Goal: Find specific page/section: Find specific page/section

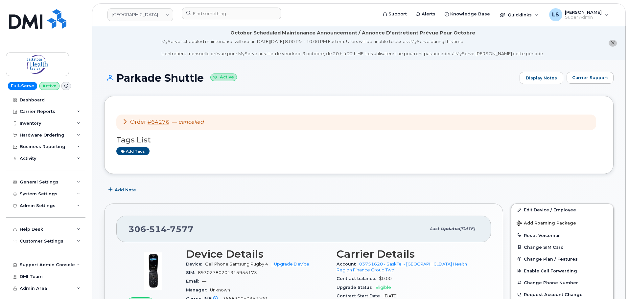
click at [224, 126] on div "Order #64276 — cancelled" at bounding box center [356, 122] width 480 height 15
click at [134, 11] on link "[GEOGRAPHIC_DATA]" at bounding box center [140, 14] width 66 height 13
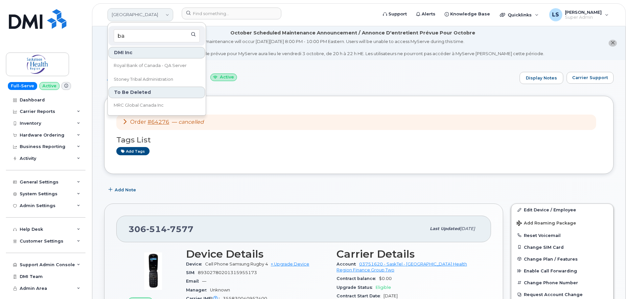
type input "b"
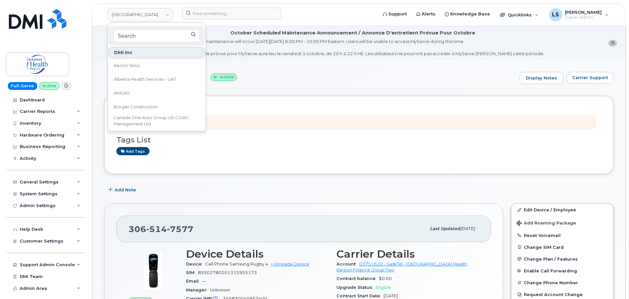
click at [238, 6] on header "Saskatoon Health Region DMI Inc Aecon Telus Alberta Health Services - UAT AMGAS…" at bounding box center [359, 14] width 534 height 23
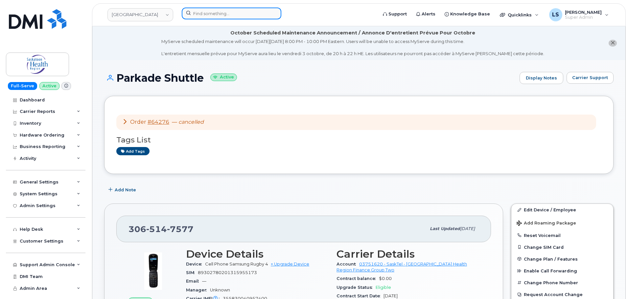
click at [236, 9] on input at bounding box center [232, 14] width 100 height 12
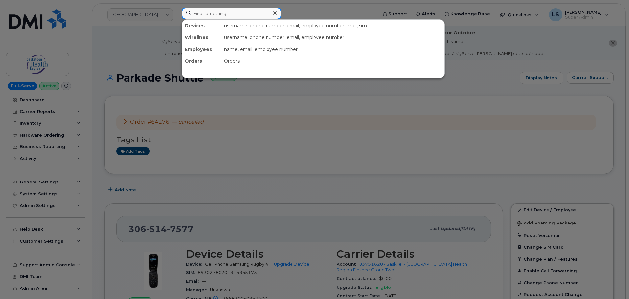
paste input "[PHONE_NUMBER]"
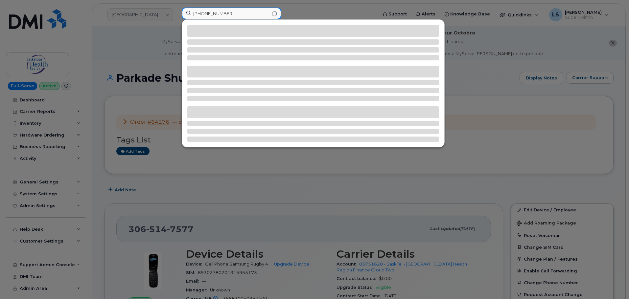
type input "[PHONE_NUMBER]"
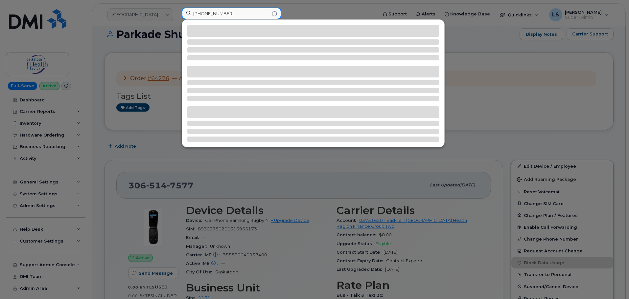
scroll to position [66, 0]
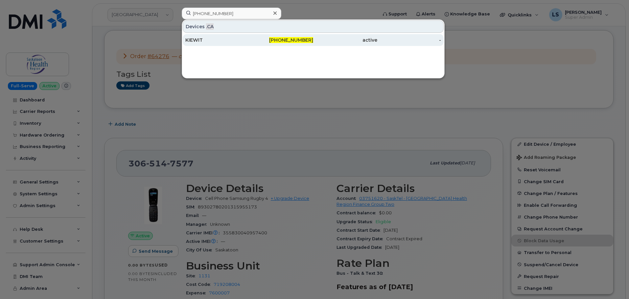
click at [199, 42] on div "KIEWIT" at bounding box center [217, 40] width 64 height 7
